Goal: Task Accomplishment & Management: Complete application form

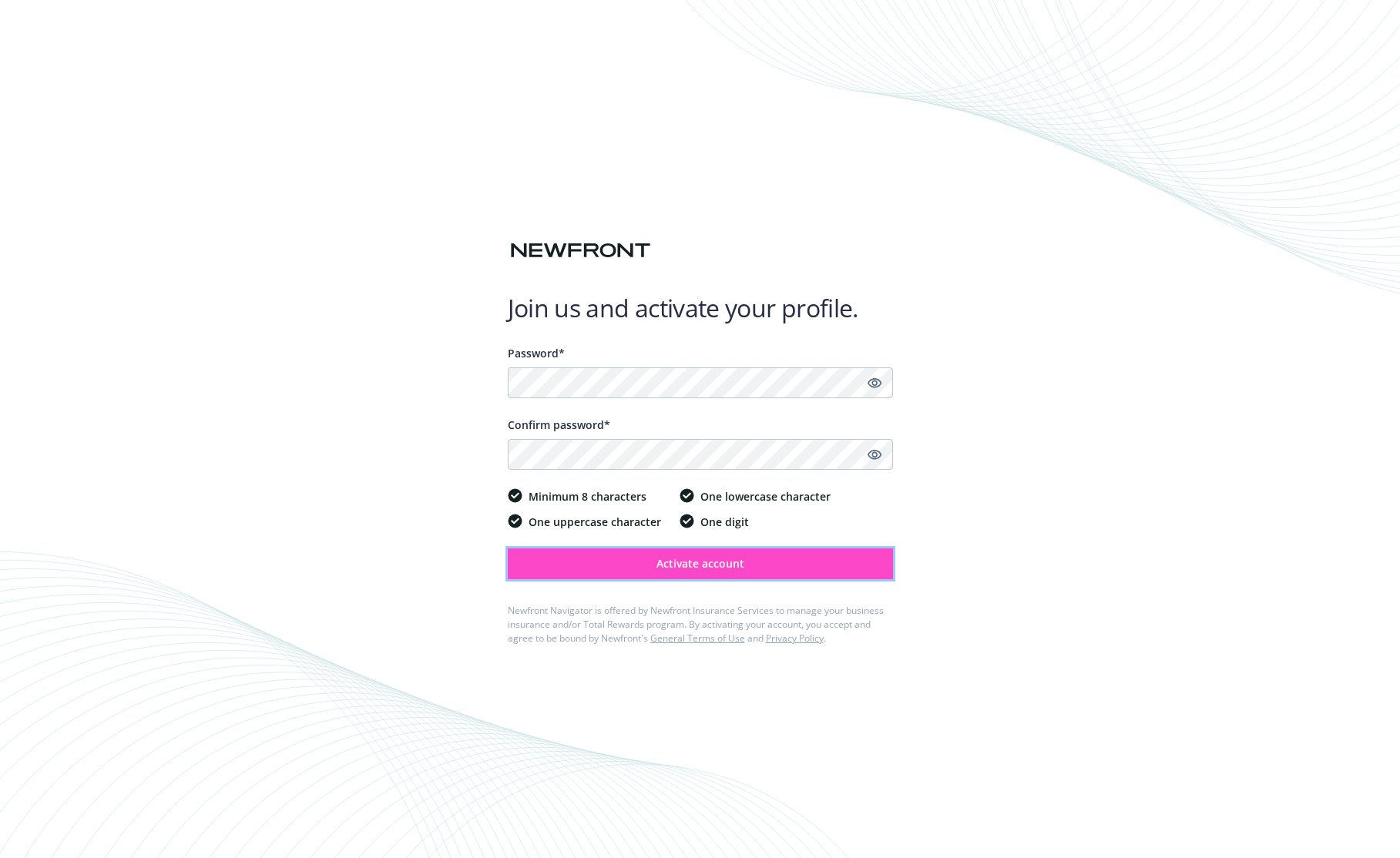
click at [656, 565] on span "Activate account" at bounding box center [700, 563] width 88 height 14
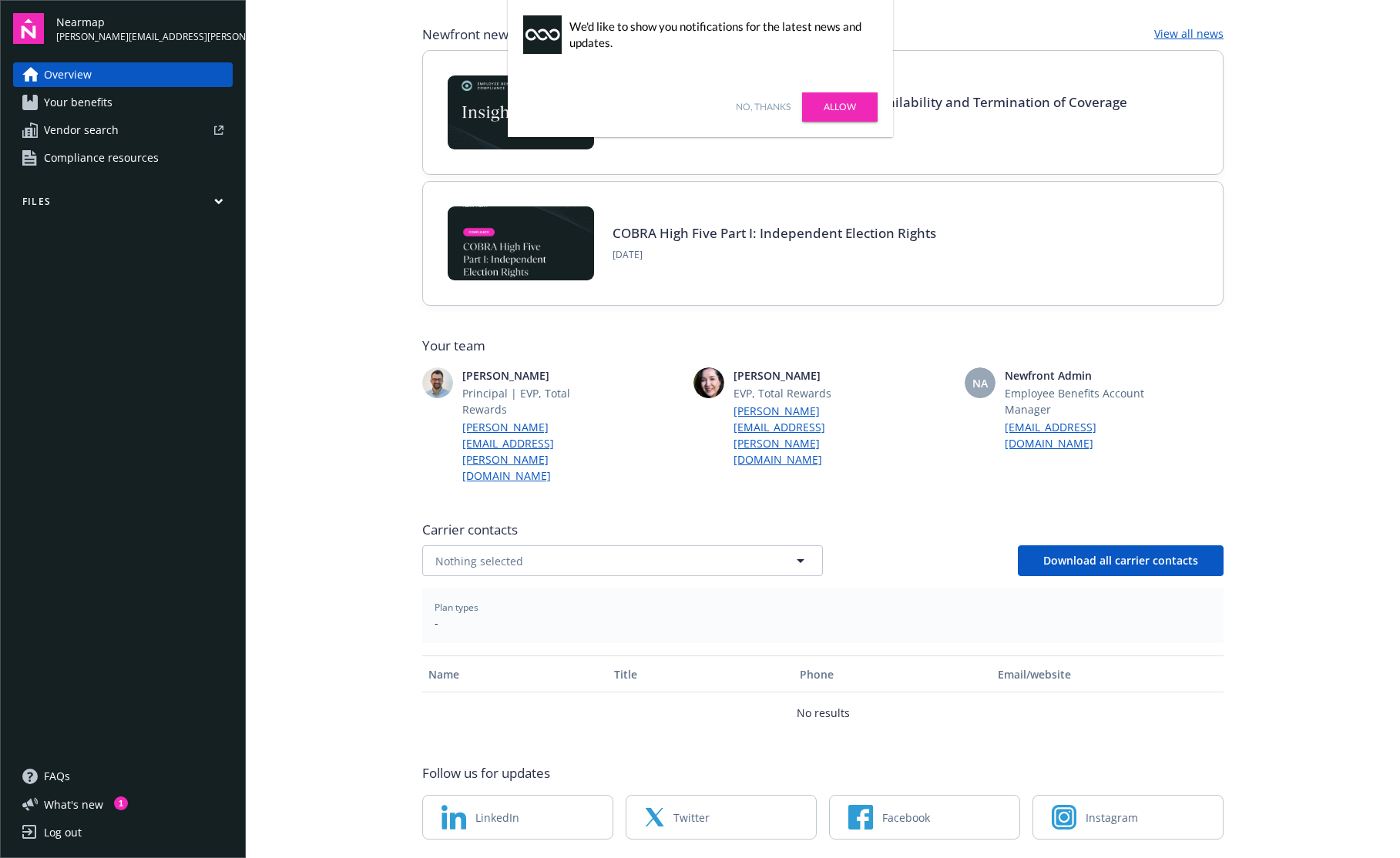
scroll to position [96, 0]
click at [767, 107] on link "No, thanks" at bounding box center [763, 106] width 55 height 13
